Goal: Task Accomplishment & Management: Use online tool/utility

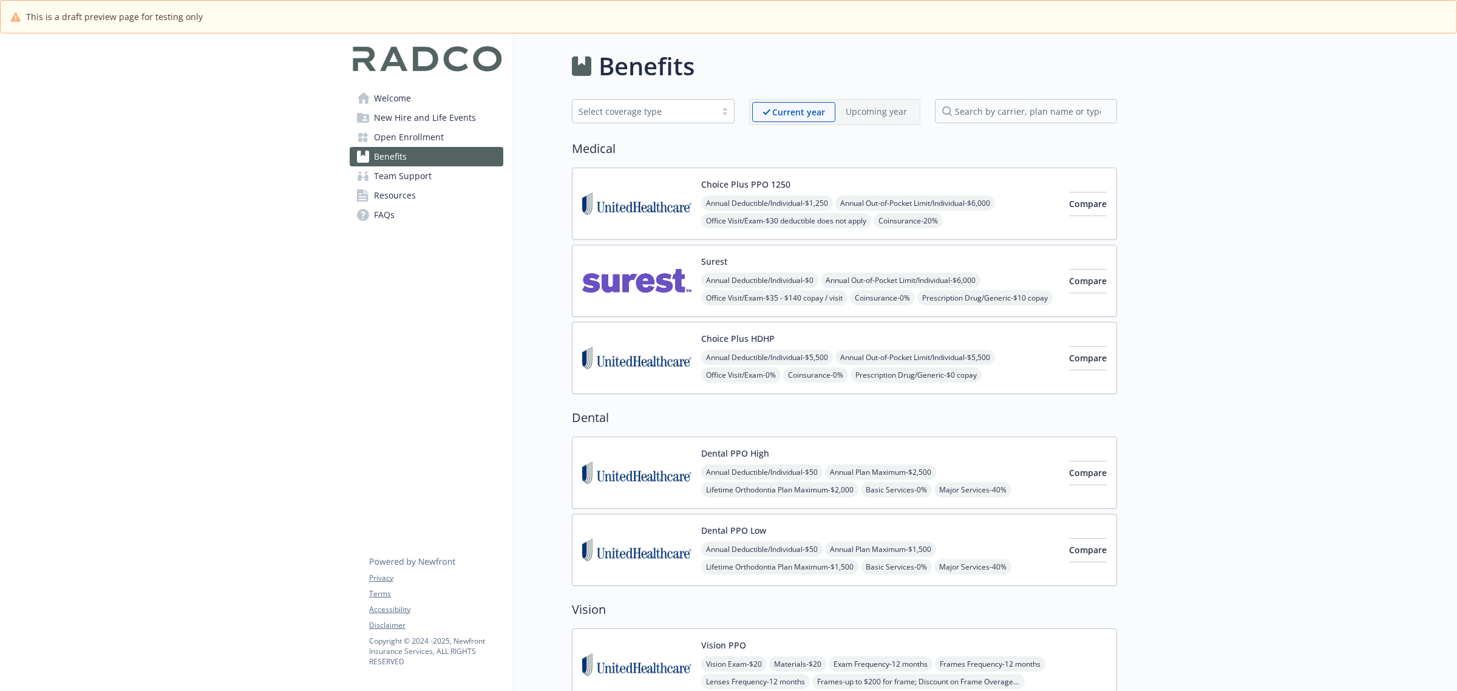
scroll to position [1214, 0]
